Goal: Navigation & Orientation: Find specific page/section

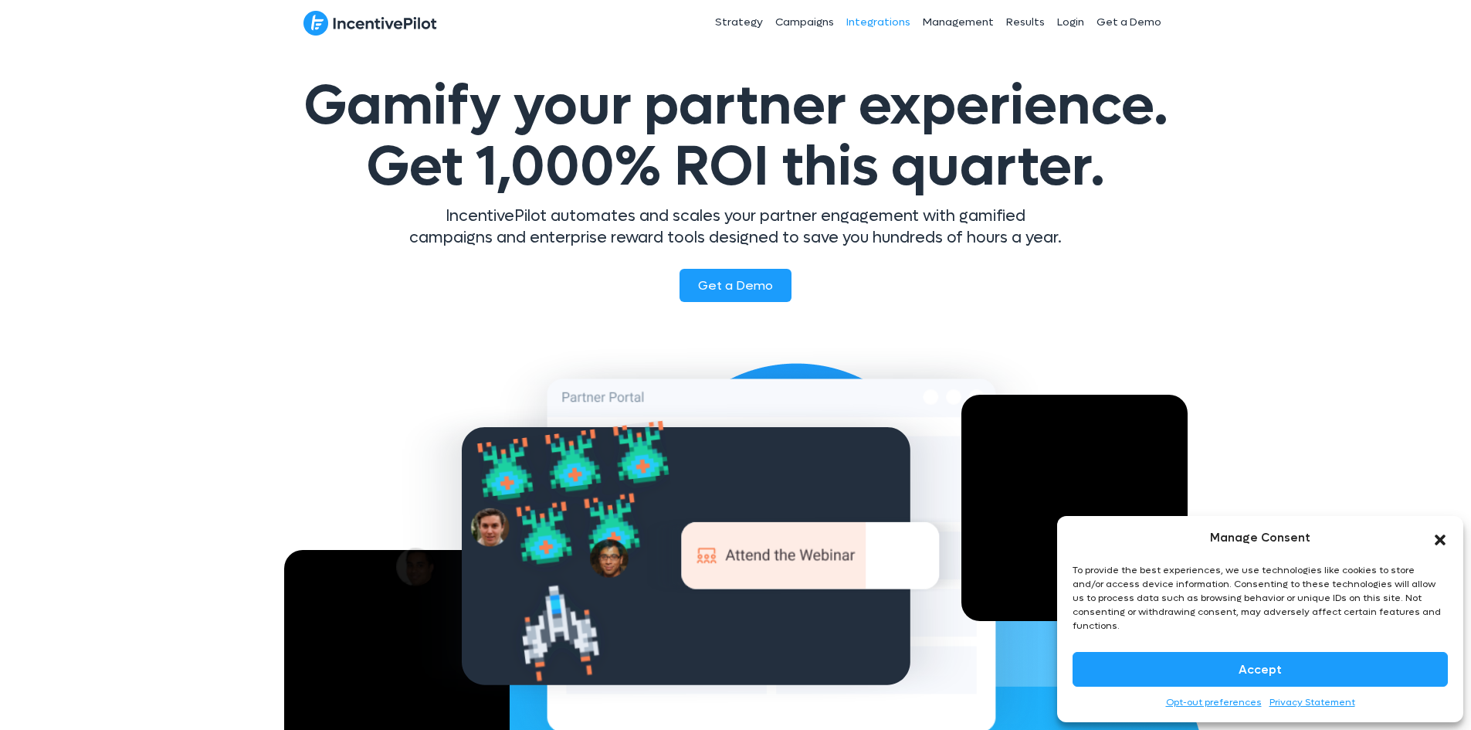
click at [872, 22] on link "Integrations" at bounding box center [878, 22] width 76 height 39
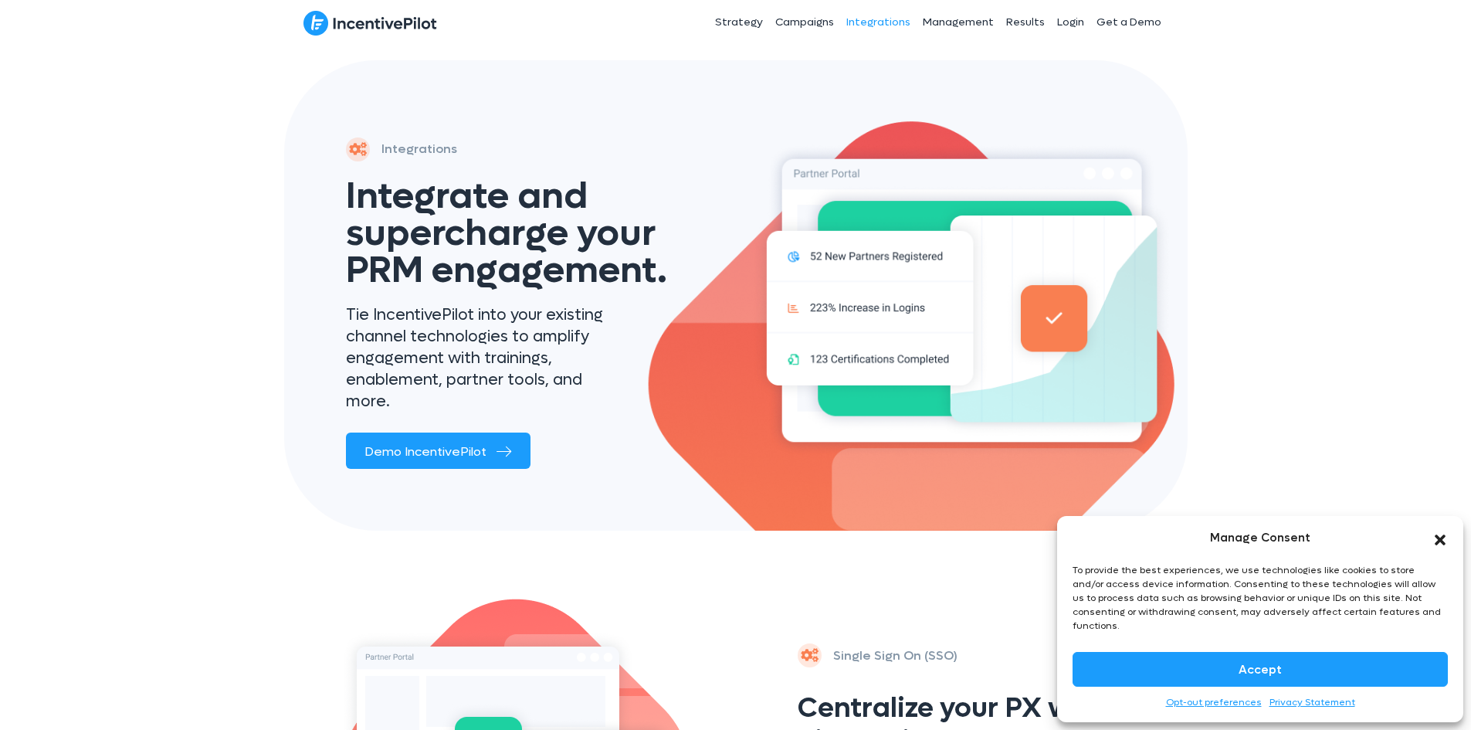
click at [409, 22] on img at bounding box center [370, 23] width 134 height 26
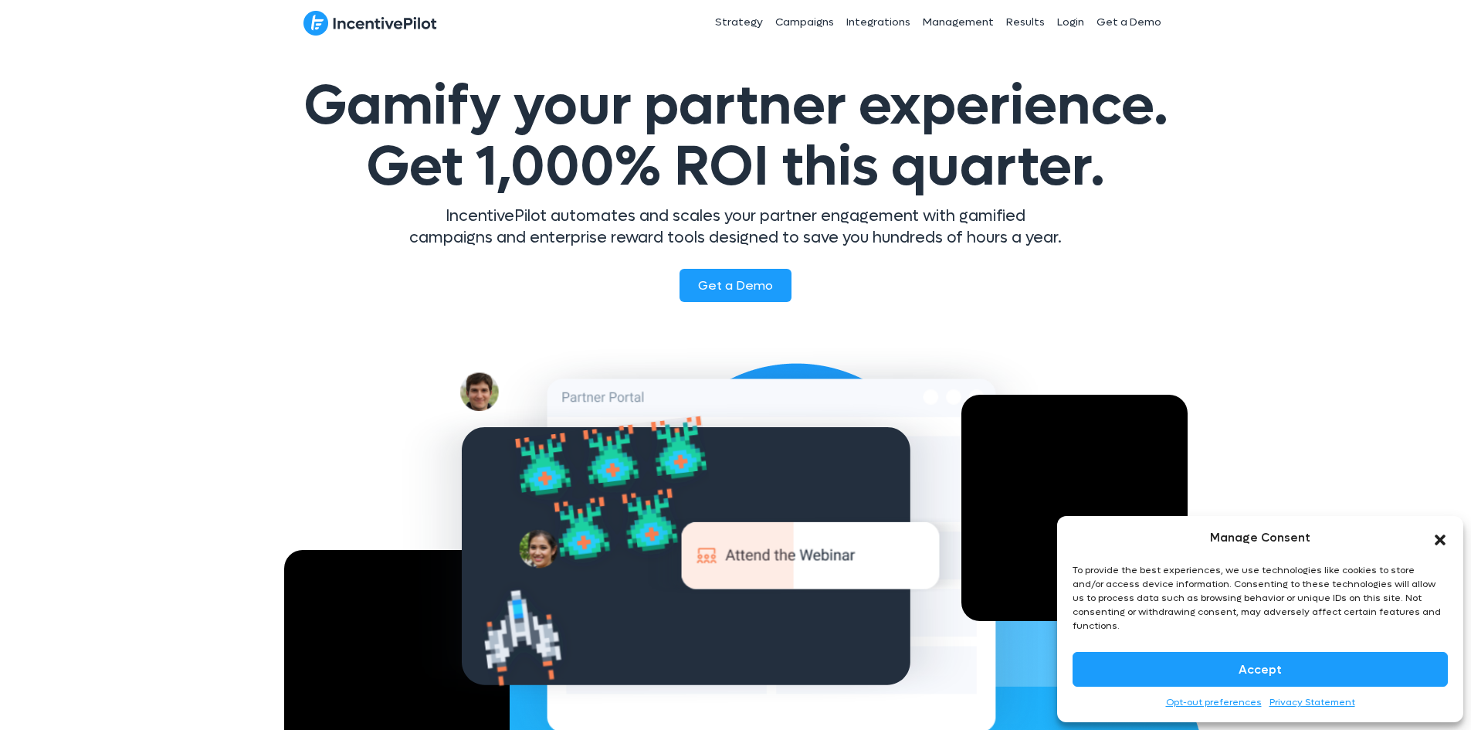
click at [155, 127] on div "Gamify your partner experience. Get 1,000% ROI this quarter. IncentivePilot aut…" at bounding box center [735, 427] width 1471 height 765
